Goal: Information Seeking & Learning: Learn about a topic

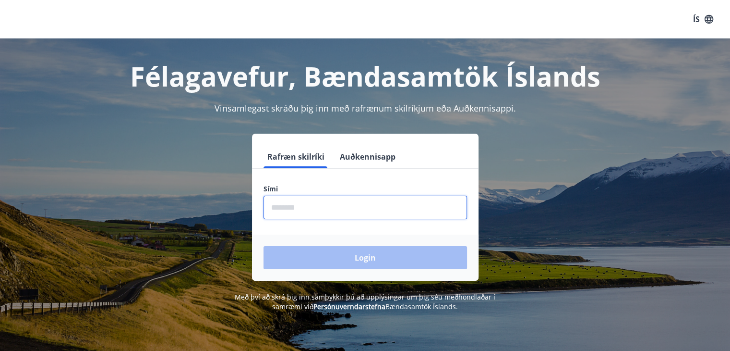
click at [307, 214] on input "phone" at bounding box center [366, 207] width 204 height 24
type input "********"
click at [264, 246] on button "Login" at bounding box center [366, 257] width 204 height 23
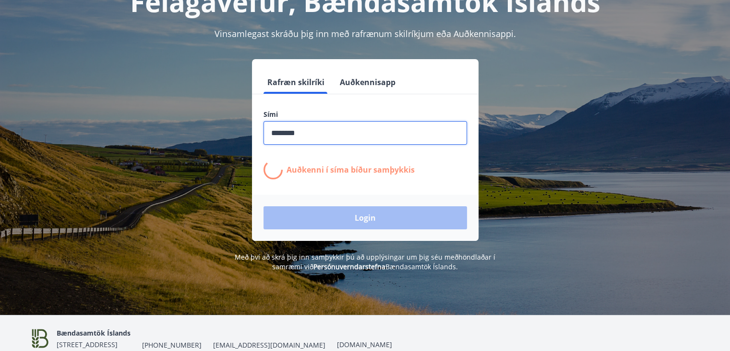
scroll to position [117, 0]
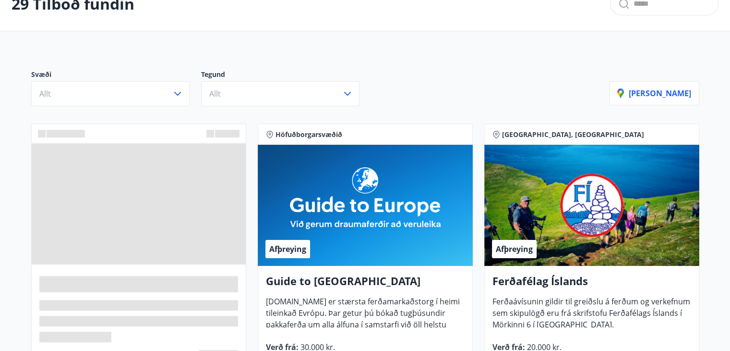
scroll to position [96, 0]
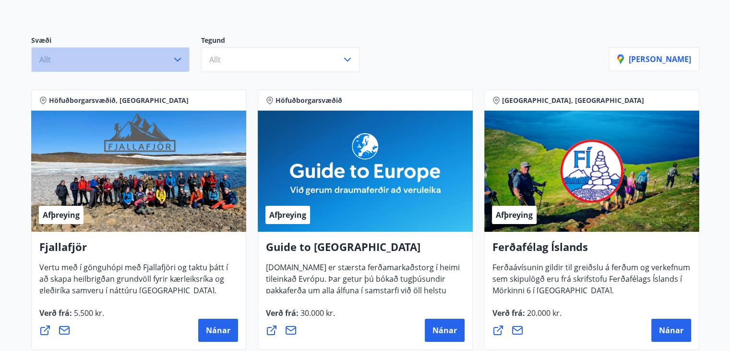
click at [177, 56] on icon "button" at bounding box center [178, 60] width 12 height 12
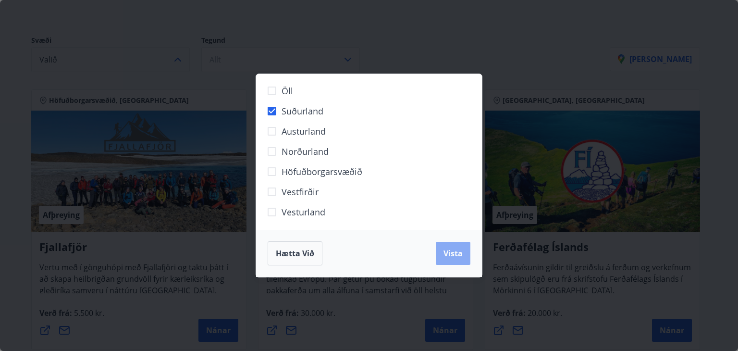
click at [454, 255] on span "Vista" at bounding box center [452, 253] width 19 height 11
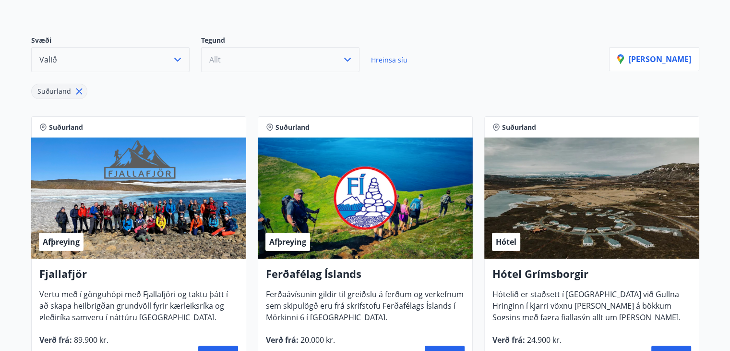
click at [298, 67] on button "Allt" at bounding box center [280, 59] width 158 height 25
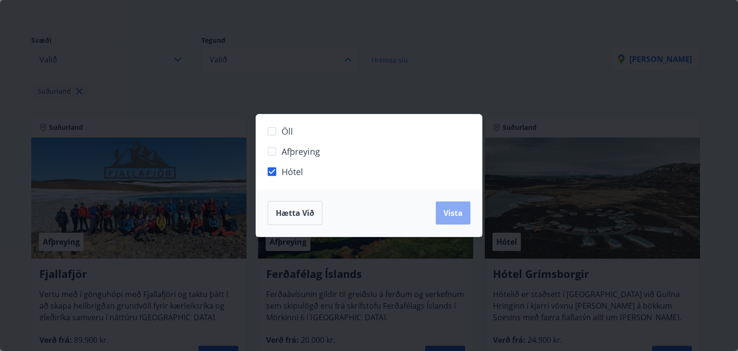
click at [453, 218] on button "Vista" at bounding box center [453, 212] width 35 height 23
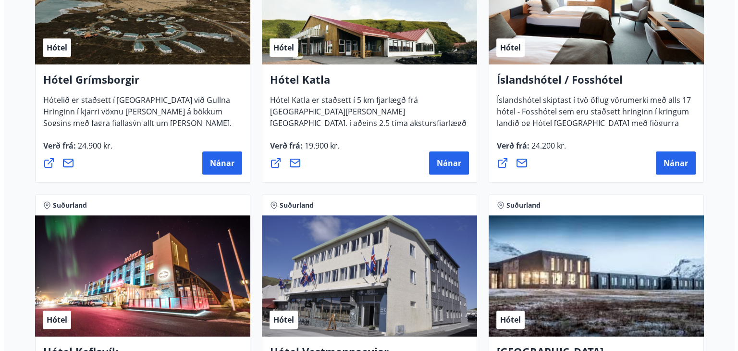
scroll to position [288, 0]
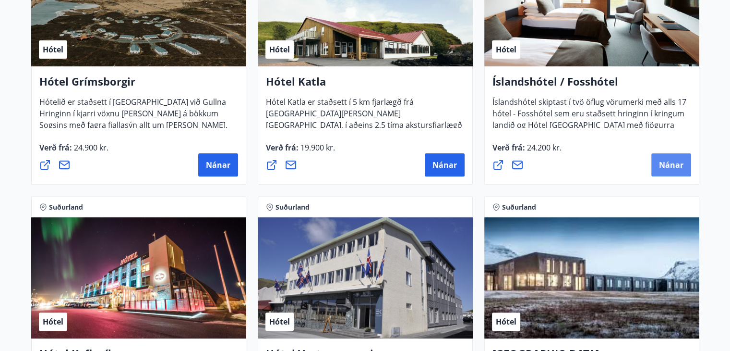
click at [665, 160] on span "Nánar" at bounding box center [671, 164] width 24 height 11
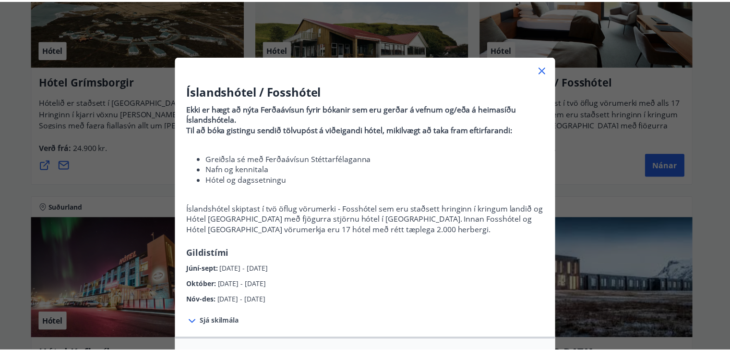
scroll to position [0, 0]
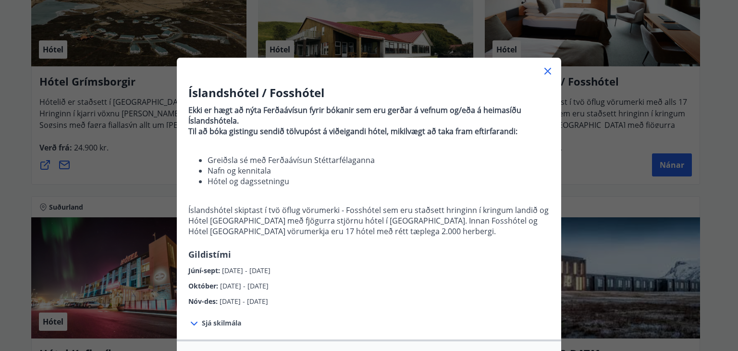
click at [544, 70] on icon at bounding box center [548, 71] width 12 height 12
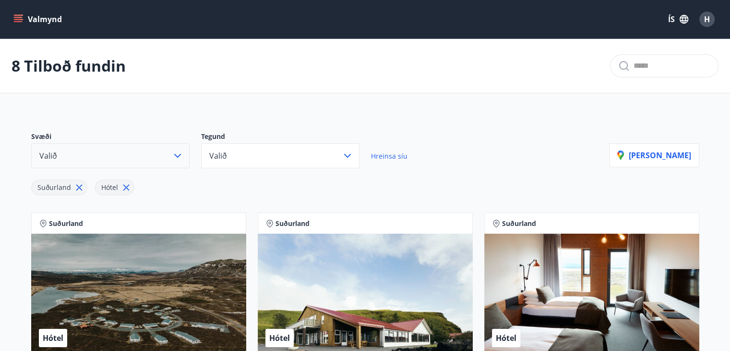
click at [17, 20] on icon "menu" at bounding box center [18, 19] width 10 height 10
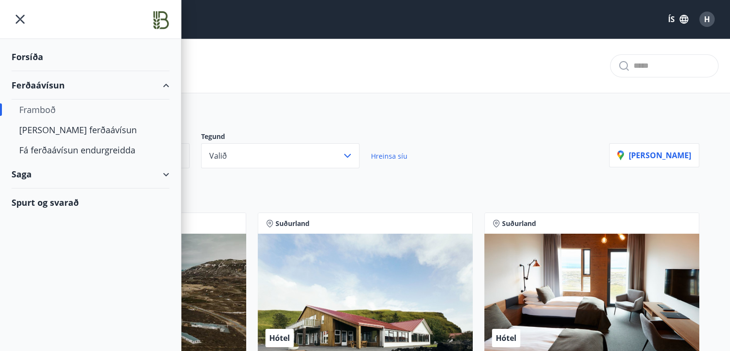
click at [314, 46] on div "8 Tilboð fundin" at bounding box center [365, 66] width 730 height 54
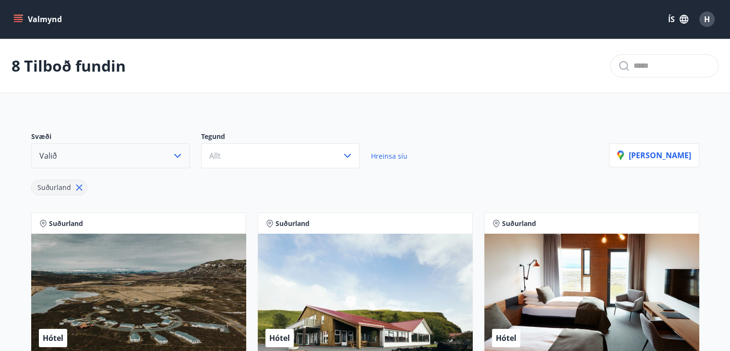
scroll to position [96, 0]
